Goal: Task Accomplishment & Management: Use online tool/utility

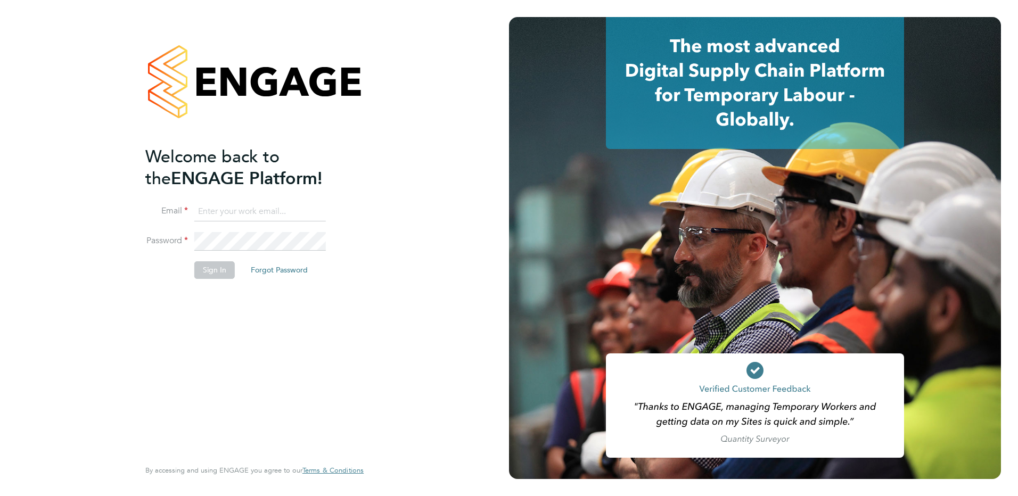
type input "[EMAIL_ADDRESS][DOMAIN_NAME]"
click at [219, 269] on button "Sign In" at bounding box center [214, 269] width 40 height 17
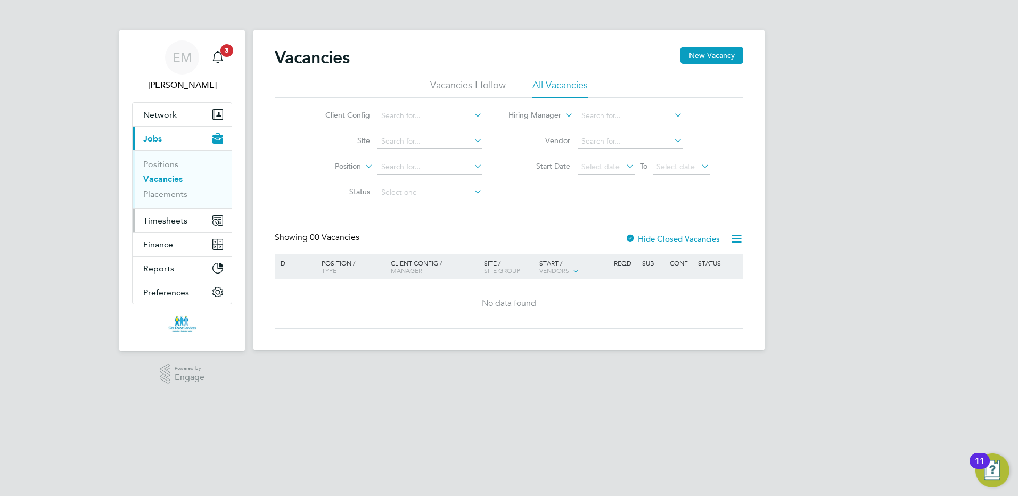
click at [173, 219] on span "Timesheets" at bounding box center [165, 221] width 44 height 10
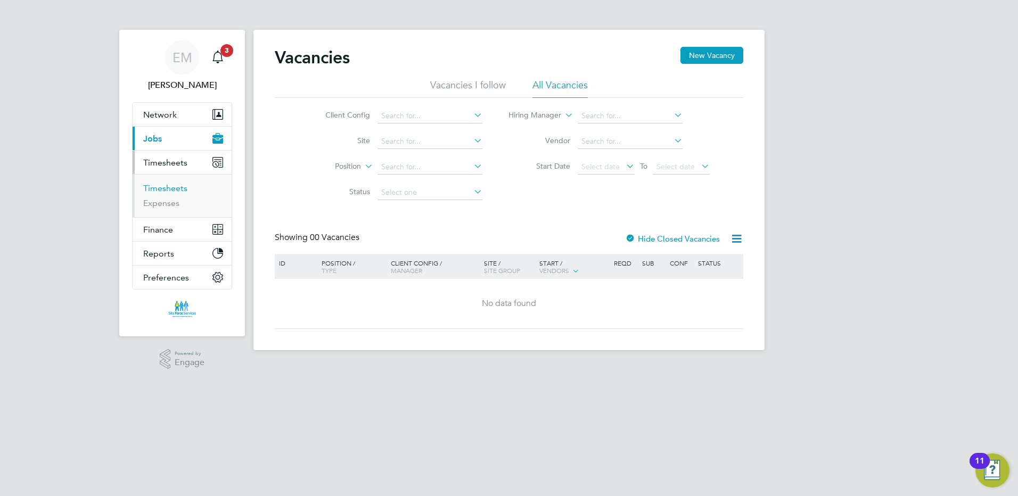
click at [165, 192] on link "Timesheets" at bounding box center [165, 188] width 44 height 10
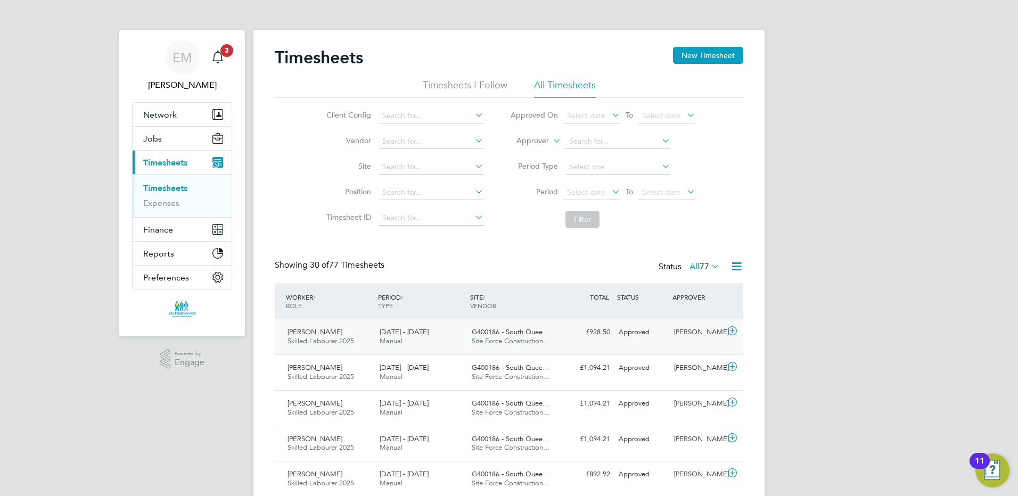
click at [502, 330] on span "G400186 - South Quee…" at bounding box center [511, 331] width 78 height 9
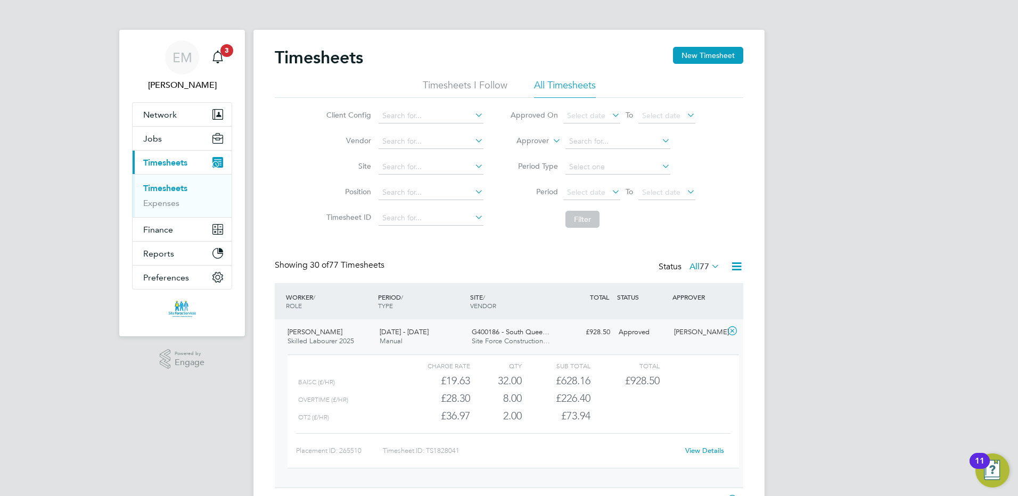
click at [702, 455] on link "View Details" at bounding box center [704, 450] width 39 height 9
